Goal: Find specific page/section: Find specific page/section

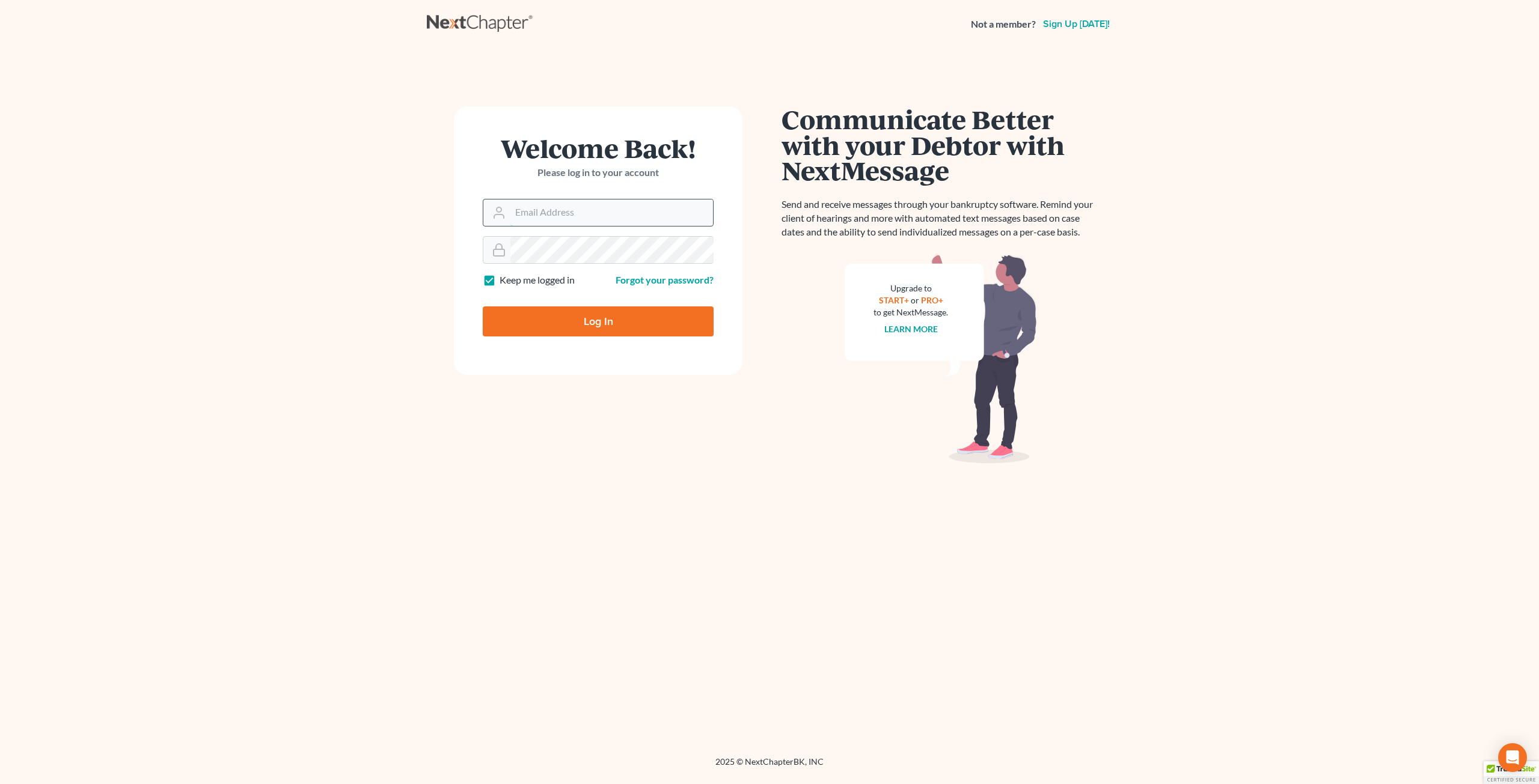
click at [549, 206] on input "Email Address" at bounding box center [611, 213] width 203 height 26
type input "dgarcia@wellerlegalgroup.com"
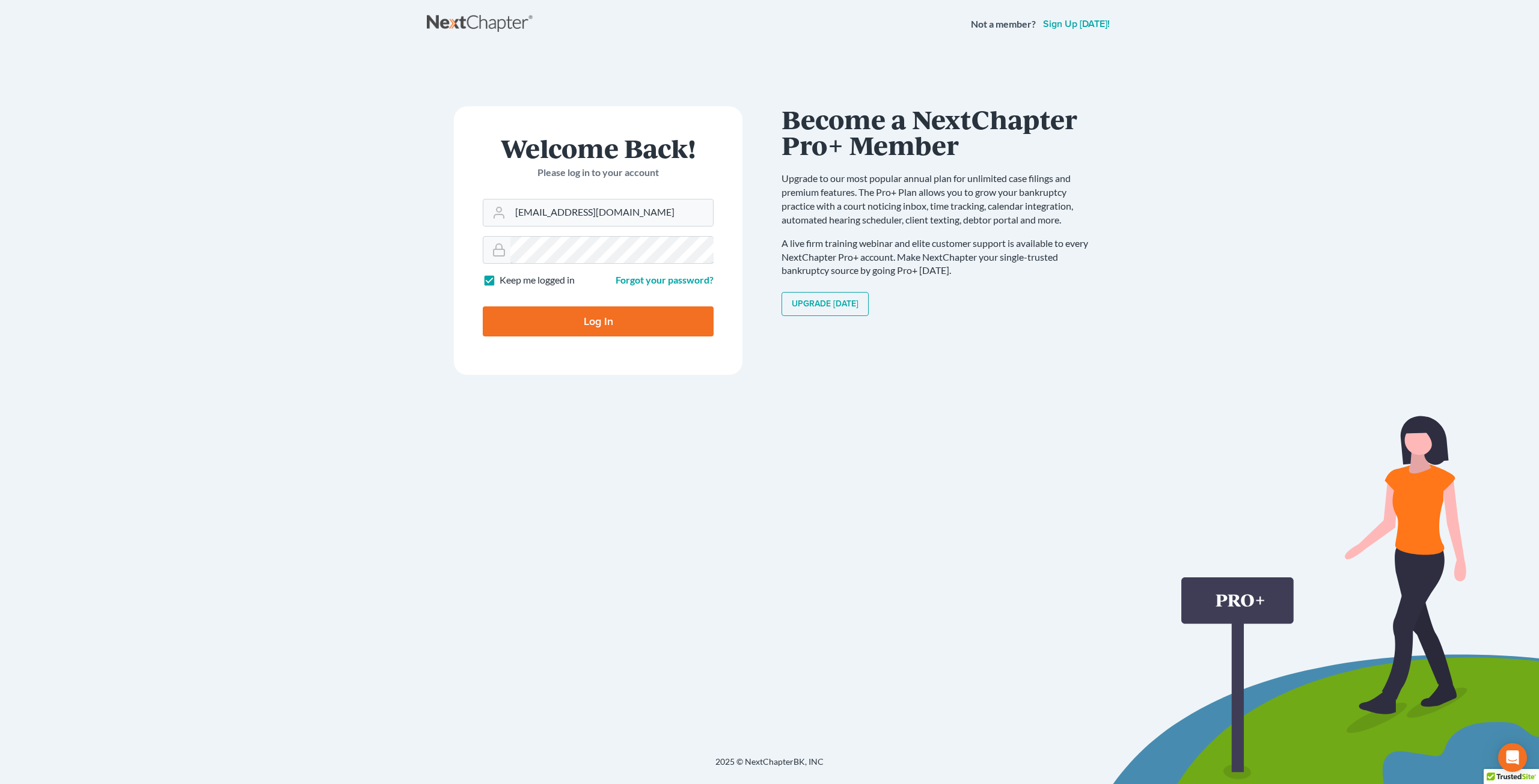
click at [483, 306] on input "Log In" at bounding box center [598, 321] width 231 height 30
type input "Thinking..."
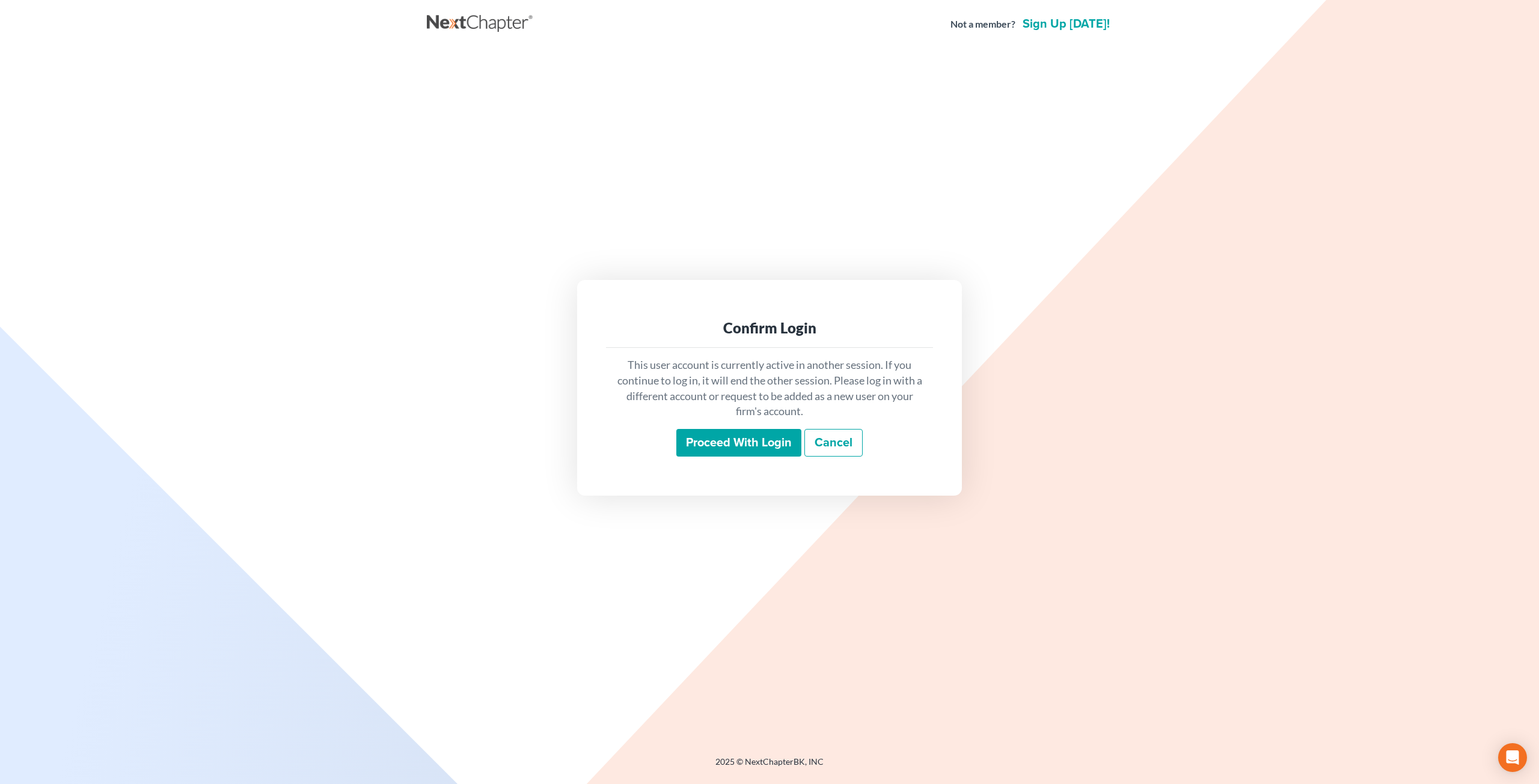
click at [726, 433] on input "Proceed with login" at bounding box center [738, 442] width 125 height 28
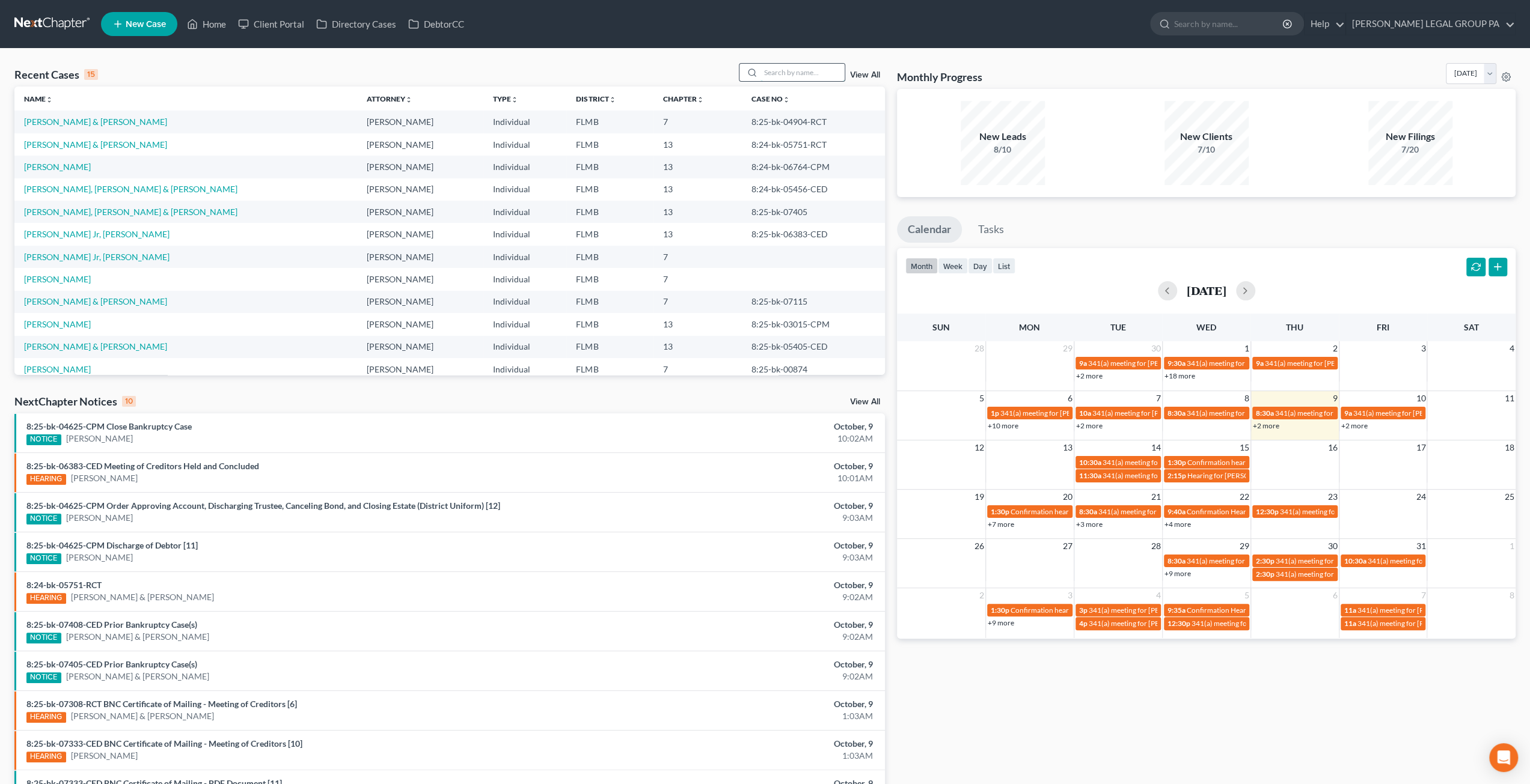
click at [773, 68] on input "search" at bounding box center [802, 72] width 84 height 17
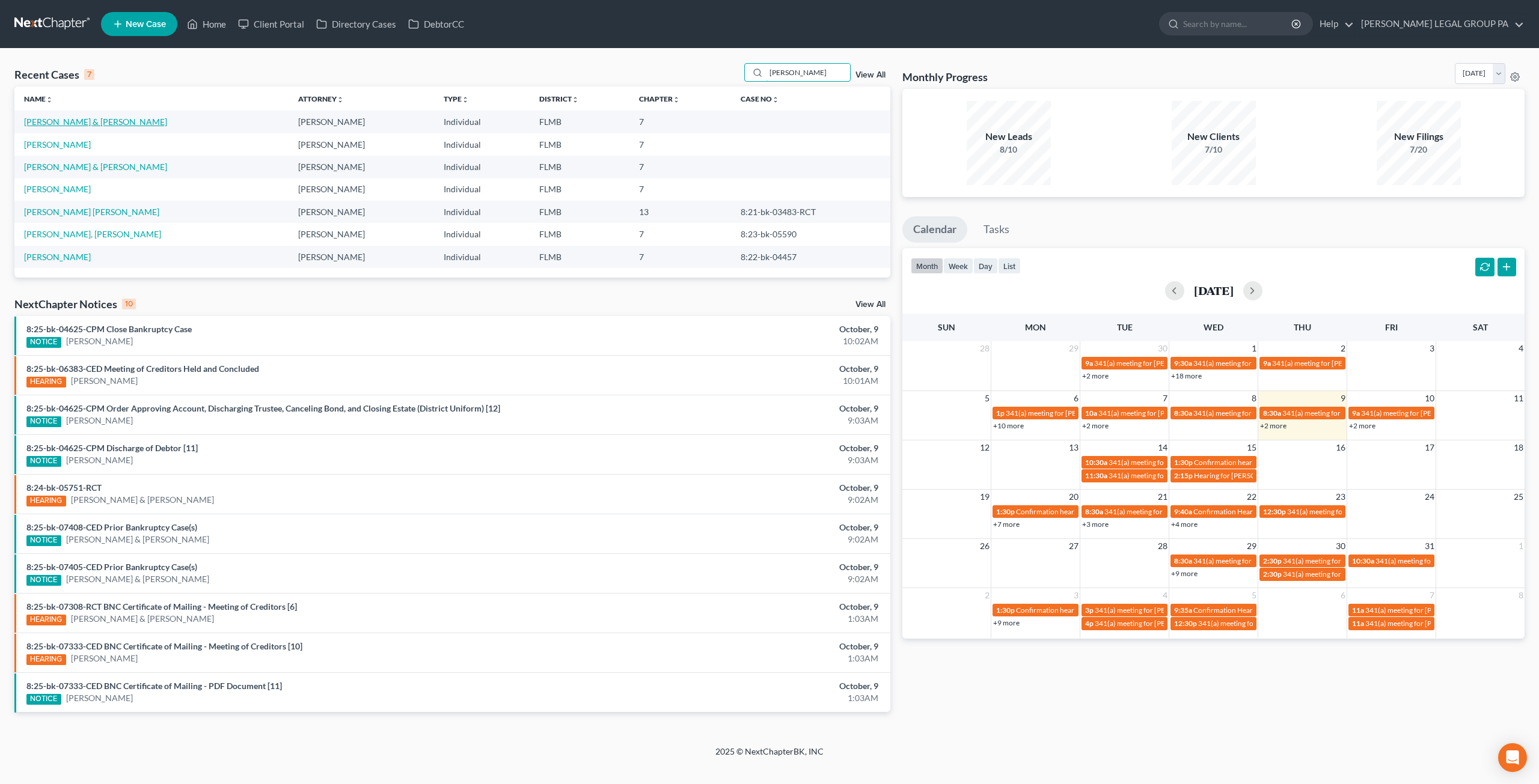
type input "[PERSON_NAME]"
click at [65, 122] on link "[PERSON_NAME] & [PERSON_NAME]" at bounding box center [95, 122] width 143 height 11
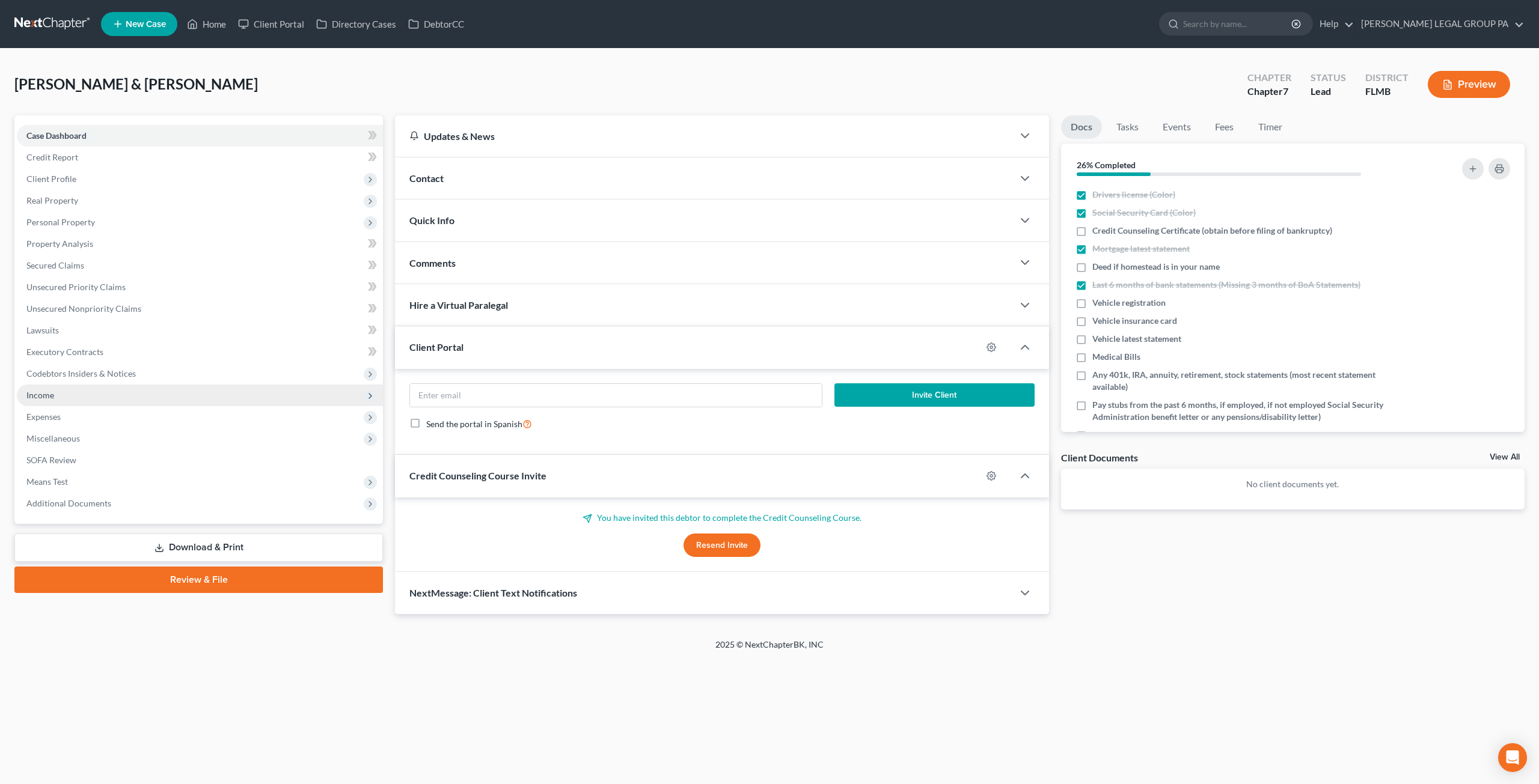
click at [52, 400] on span "Income" at bounding box center [40, 395] width 28 height 11
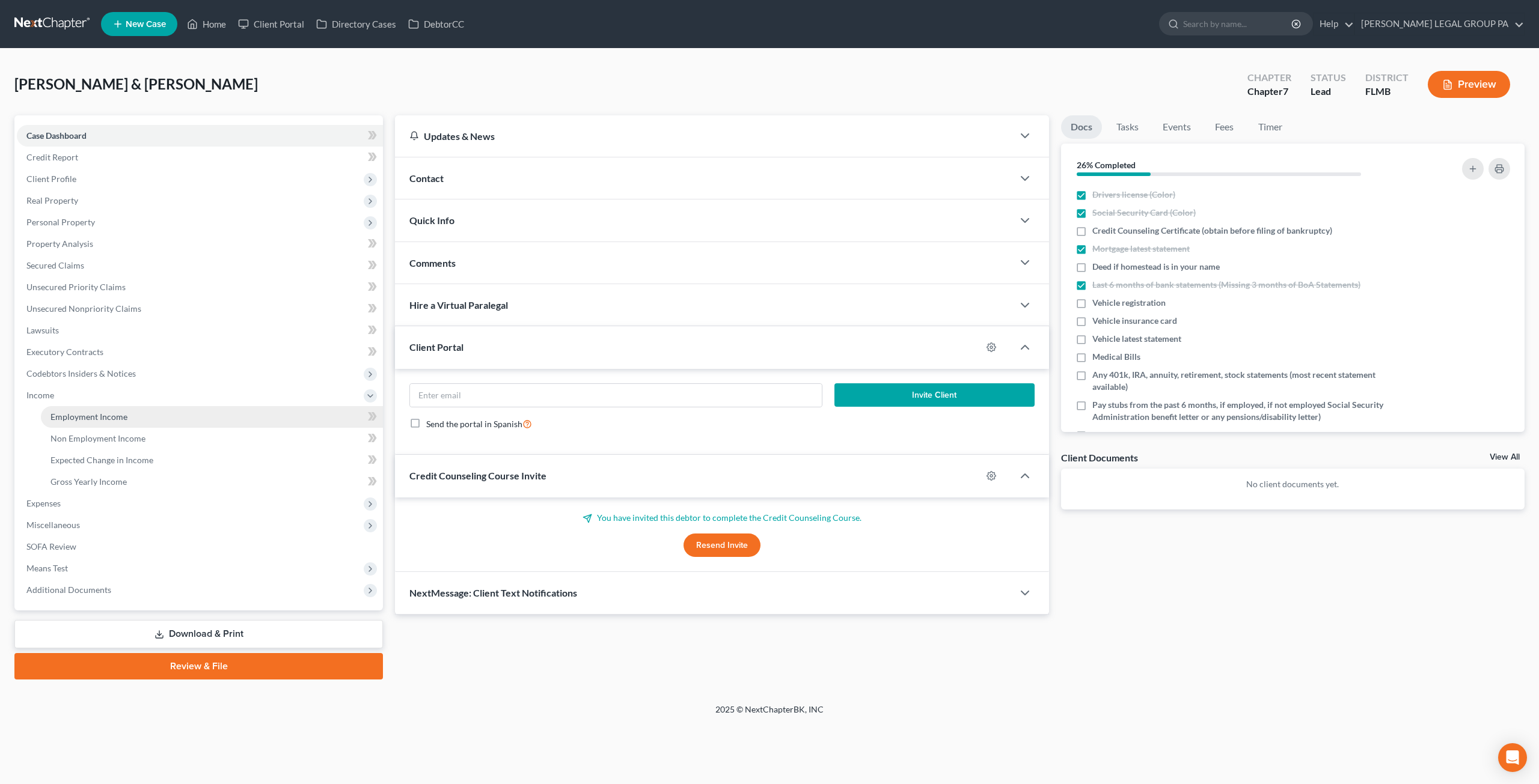
click at [86, 418] on span "Employment Income" at bounding box center [89, 417] width 77 height 11
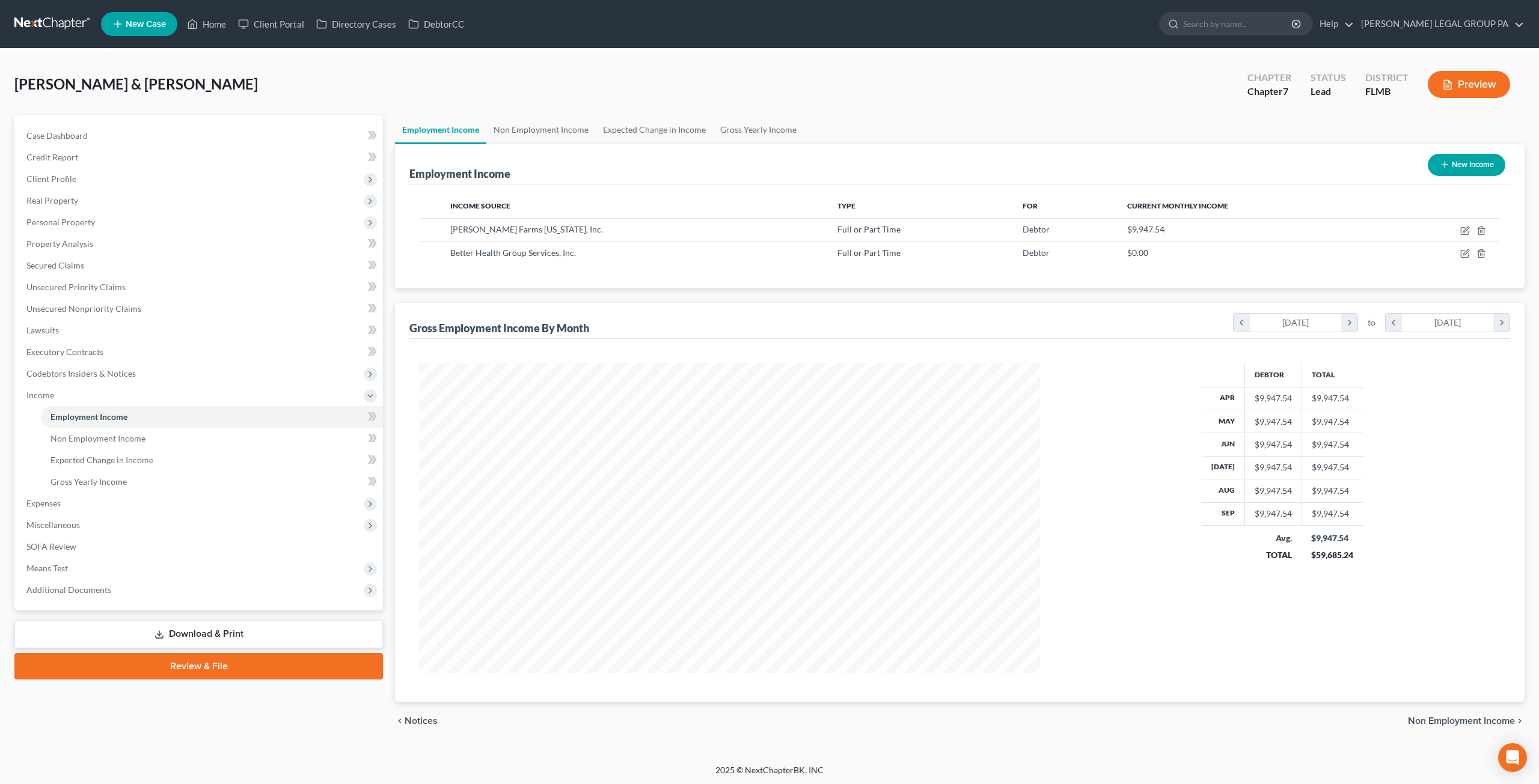
scroll to position [310, 644]
